Goal: Task Accomplishment & Management: Manage account settings

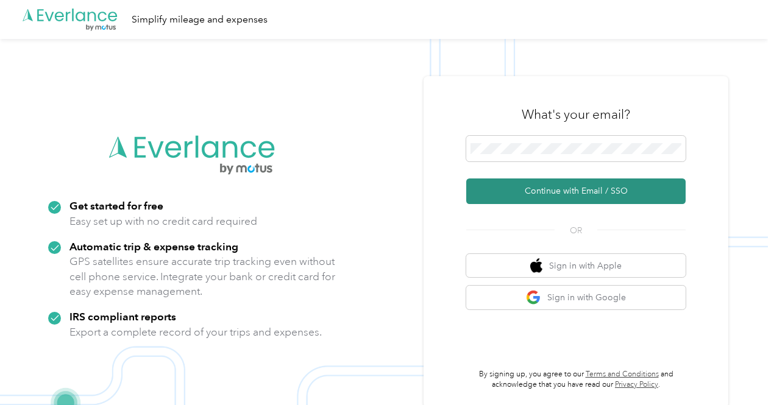
click at [590, 199] on button "Continue with Email / SSO" at bounding box center [575, 192] width 219 height 26
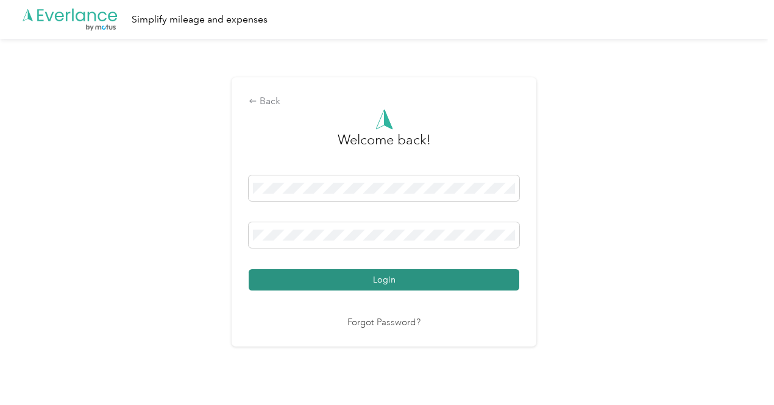
click at [357, 286] on button "Login" at bounding box center [384, 279] width 271 height 21
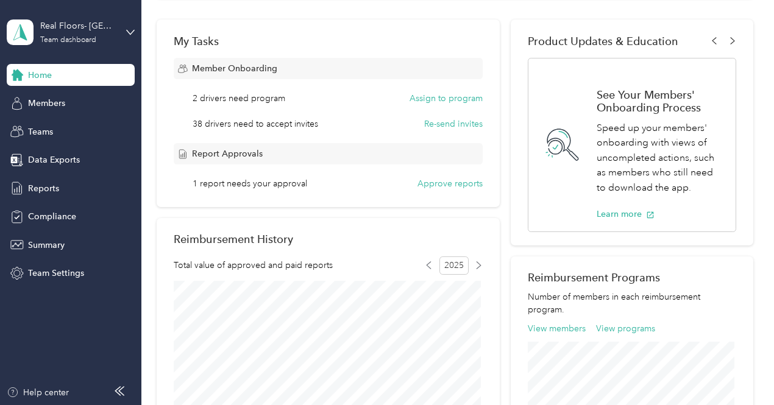
scroll to position [154, 0]
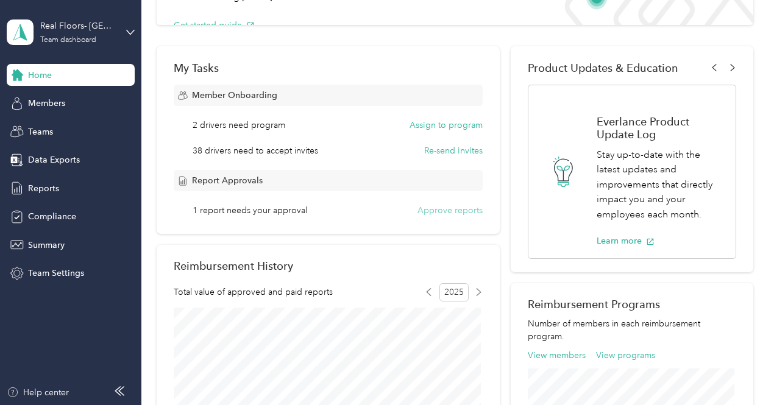
click at [454, 212] on button "Approve reports" at bounding box center [450, 210] width 65 height 13
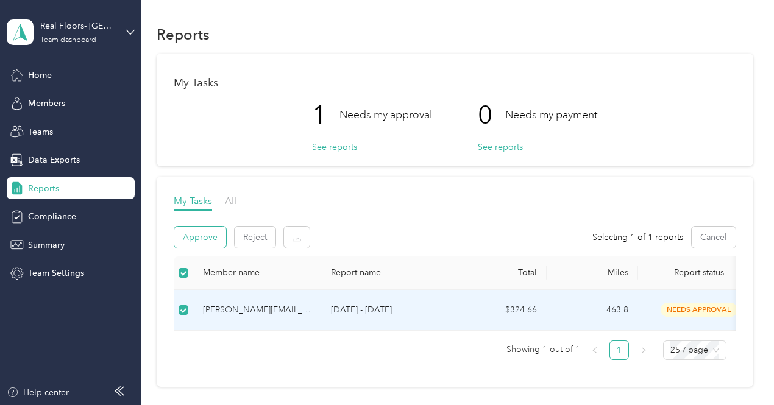
click at [191, 236] on button "Approve" at bounding box center [200, 237] width 52 height 21
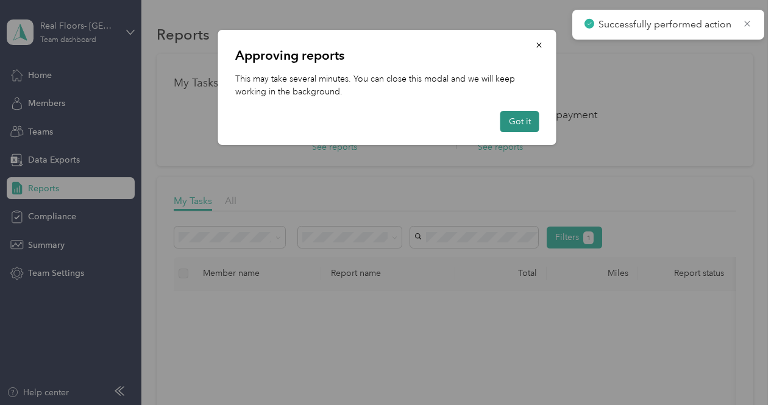
click at [523, 123] on button "Got it" at bounding box center [520, 121] width 39 height 21
